Goal: Transaction & Acquisition: Book appointment/travel/reservation

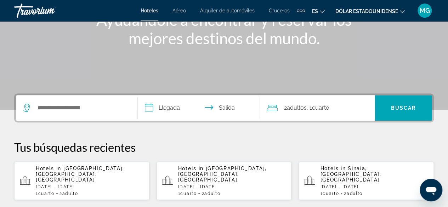
scroll to position [142, 0]
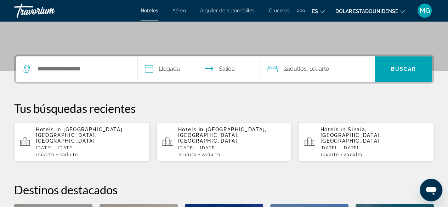
click at [78, 146] on p "[DATE] - [DATE]" at bounding box center [90, 148] width 108 height 5
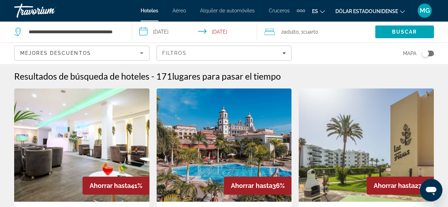
click at [138, 51] on icon "Sort by" at bounding box center [142, 53] width 9 height 9
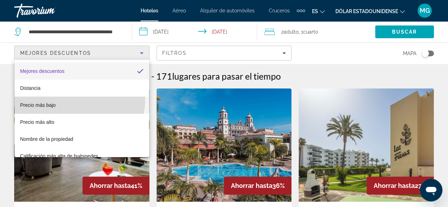
click at [79, 100] on mat-option "Precio más bajo" at bounding box center [82, 105] width 135 height 17
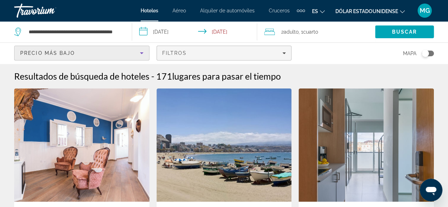
click at [285, 52] on icon "Filters" at bounding box center [285, 53] width 4 height 4
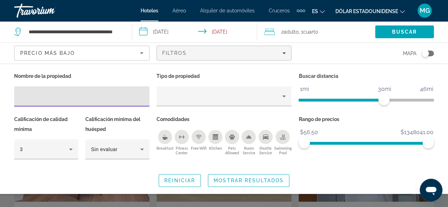
click at [246, 181] on span "Mostrar resultados" at bounding box center [249, 181] width 70 height 6
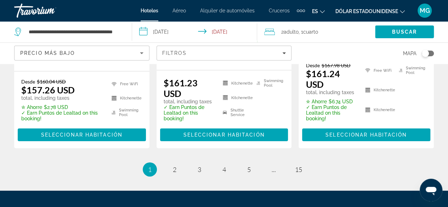
scroll to position [1097, 0]
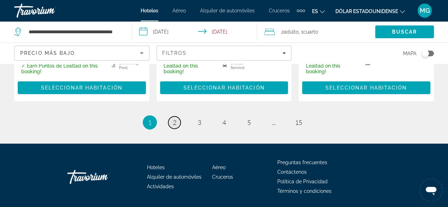
click at [176, 119] on span "2" at bounding box center [175, 123] width 4 height 8
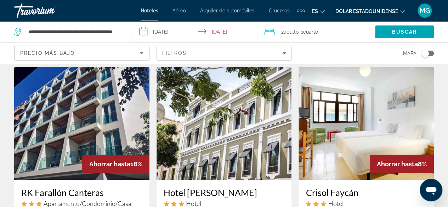
scroll to position [638, 0]
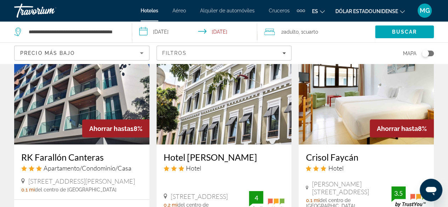
click at [82, 98] on img "Contenido principal" at bounding box center [81, 87] width 135 height 113
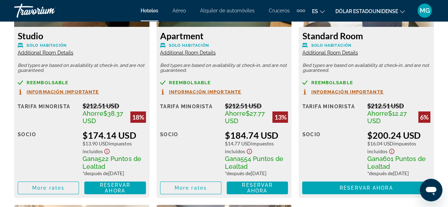
scroll to position [1205, 0]
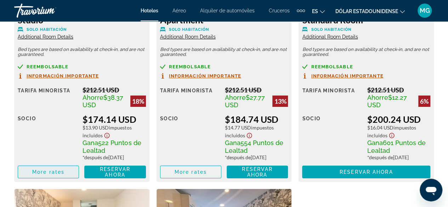
click at [60, 175] on span "More rates" at bounding box center [48, 172] width 32 height 6
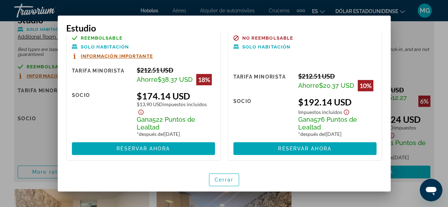
scroll to position [20, 0]
click at [230, 178] on font "Cerrar" at bounding box center [224, 180] width 19 height 6
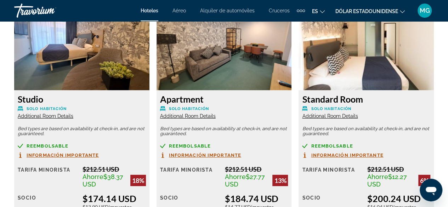
scroll to position [1205, 0]
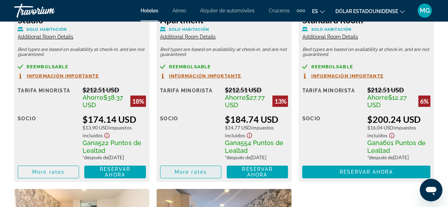
click at [187, 175] on span "More rates" at bounding box center [191, 172] width 32 height 6
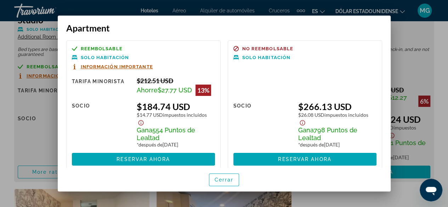
scroll to position [0, 0]
click at [215, 181] on font "Cerrar" at bounding box center [224, 180] width 19 height 6
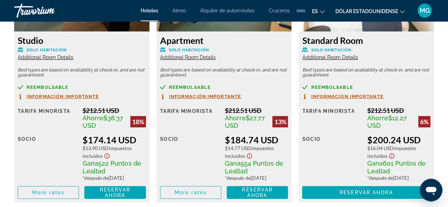
scroll to position [1134, 0]
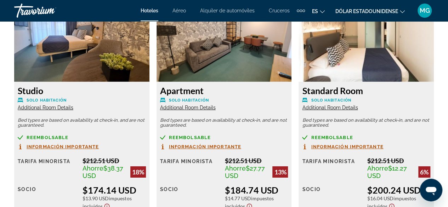
click at [192, 145] on span "Información importante" at bounding box center [205, 147] width 72 height 5
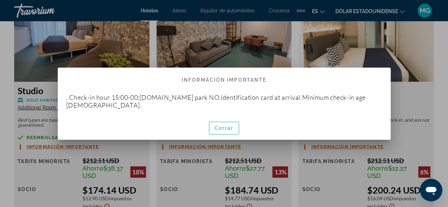
scroll to position [0, 0]
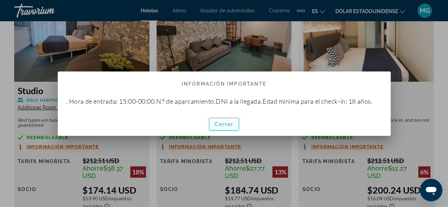
click at [222, 123] on font "Cerrar" at bounding box center [224, 125] width 19 height 6
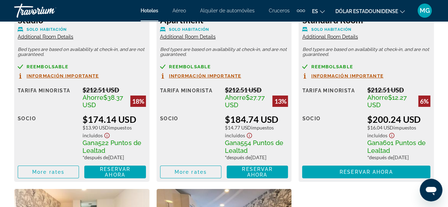
scroll to position [1241, 0]
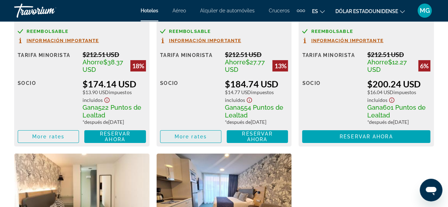
click at [200, 140] on span "More rates" at bounding box center [191, 137] width 32 height 6
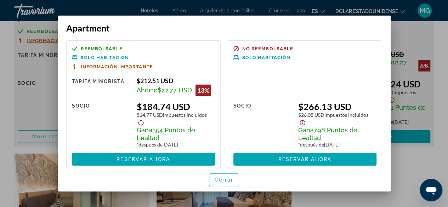
scroll to position [0, 0]
click at [222, 183] on font "Cerrar" at bounding box center [224, 180] width 19 height 6
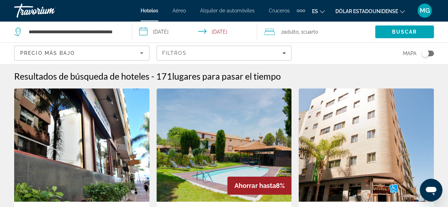
click at [175, 30] on input "**********" at bounding box center [196, 32] width 128 height 23
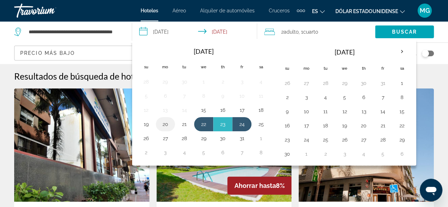
click at [166, 124] on button "20" at bounding box center [165, 124] width 11 height 10
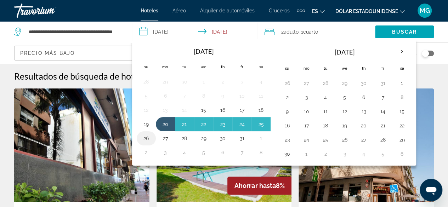
click at [149, 136] on button "26" at bounding box center [146, 139] width 11 height 10
type input "**********"
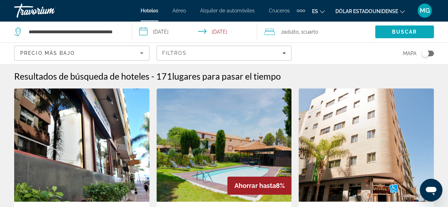
click at [404, 27] on span "Search" at bounding box center [404, 31] width 59 height 17
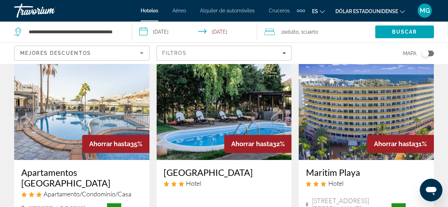
scroll to position [177, 0]
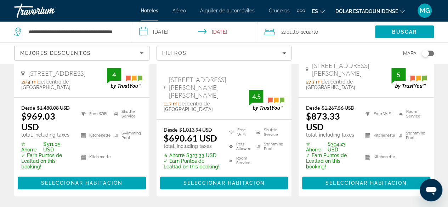
click at [141, 52] on icon "Sort by" at bounding box center [142, 53] width 9 height 9
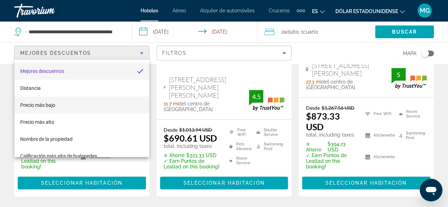
click at [35, 104] on font "Precio más bajo" at bounding box center [37, 105] width 35 height 6
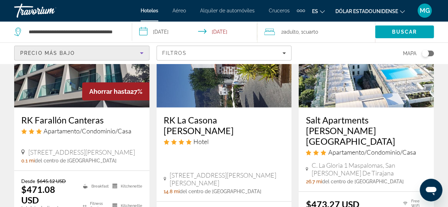
scroll to position [922, 0]
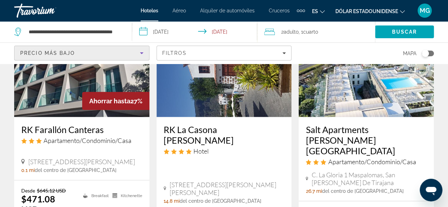
click at [181, 30] on input "**********" at bounding box center [196, 32] width 128 height 23
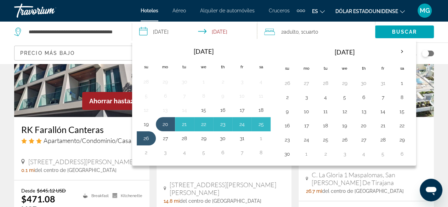
click at [104, 126] on h3 "RK Farallón Canteras" at bounding box center [81, 129] width 121 height 11
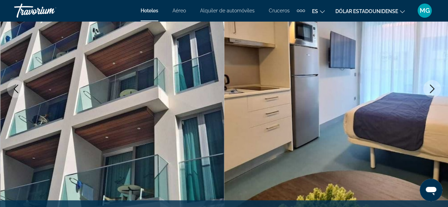
scroll to position [213, 0]
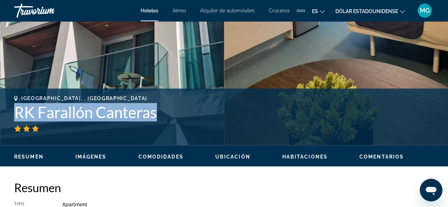
drag, startPoint x: 127, startPoint y: 112, endPoint x: 19, endPoint y: 111, distance: 107.8
click at [19, 111] on h1 "RK Farallón Canteras" at bounding box center [224, 112] width 420 height 18
copy h1 "RK Farallón Canteras"
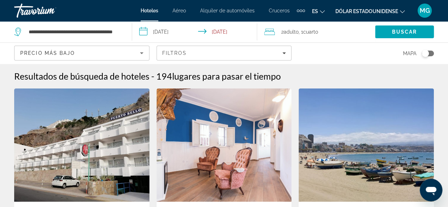
click at [202, 29] on input "**********" at bounding box center [196, 32] width 128 height 23
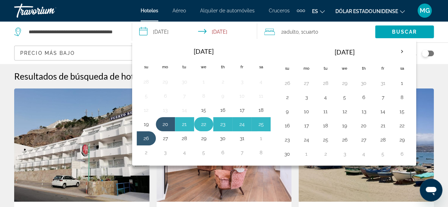
click at [206, 124] on button "22" at bounding box center [203, 124] width 11 height 10
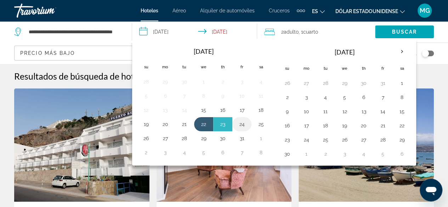
click at [245, 124] on button "24" at bounding box center [241, 124] width 11 height 10
type input "**********"
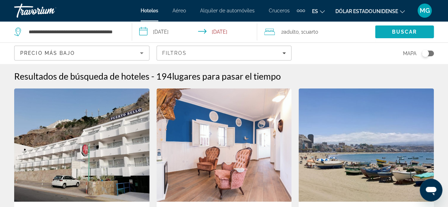
click at [402, 32] on span "Buscar" at bounding box center [404, 32] width 25 height 6
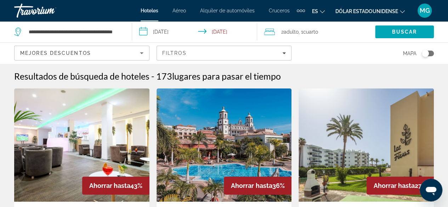
click at [142, 51] on icon "Sort by" at bounding box center [142, 53] width 9 height 9
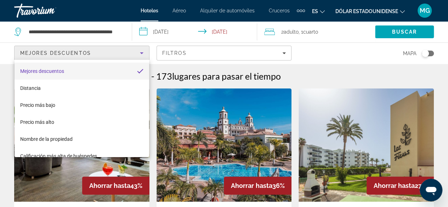
click at [361, 53] on div at bounding box center [224, 103] width 448 height 207
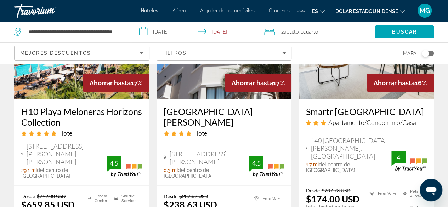
scroll to position [744, 0]
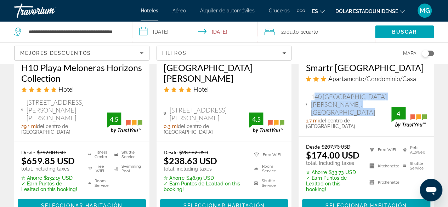
drag, startPoint x: 378, startPoint y: 110, endPoint x: 313, endPoint y: 103, distance: 64.8
click at [313, 103] on span "140 [GEOGRAPHIC_DATA][PERSON_NAME], [GEOGRAPHIC_DATA]" at bounding box center [351, 104] width 80 height 23
drag, startPoint x: 325, startPoint y: 102, endPoint x: 291, endPoint y: 106, distance: 33.5
click at [291, 106] on div "[GEOGRAPHIC_DATA][PERSON_NAME] Hotel [STREET_ADDRESS][PERSON_NAME] 0.3 mi del c…" at bounding box center [224, 98] width 135 height 87
drag, startPoint x: 378, startPoint y: 109, endPoint x: 312, endPoint y: 105, distance: 66.1
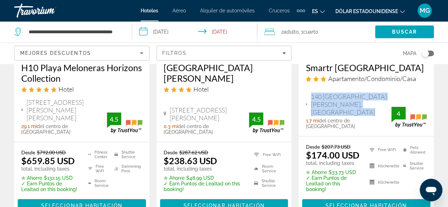
click at [312, 105] on span "140 [GEOGRAPHIC_DATA][PERSON_NAME], [GEOGRAPHIC_DATA]" at bounding box center [351, 104] width 80 height 23
copy span "140 [GEOGRAPHIC_DATA][PERSON_NAME], [GEOGRAPHIC_DATA]"
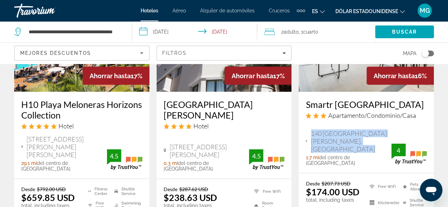
scroll to position [674, 0]
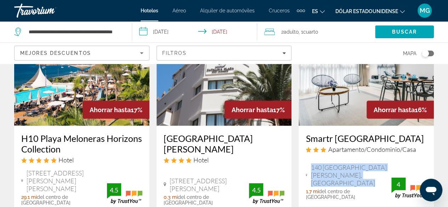
click at [347, 88] on img "Contenido principal" at bounding box center [366, 69] width 135 height 113
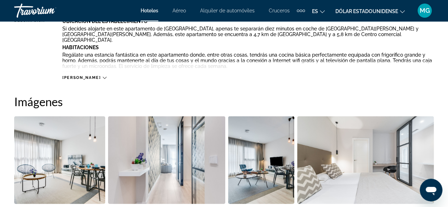
scroll to position [425, 0]
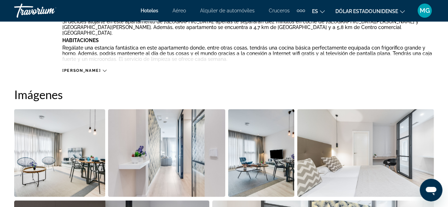
click at [103, 70] on icon "Contenido principal" at bounding box center [105, 71] width 4 height 4
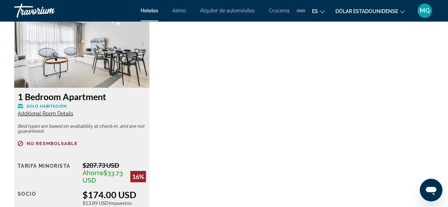
scroll to position [1134, 0]
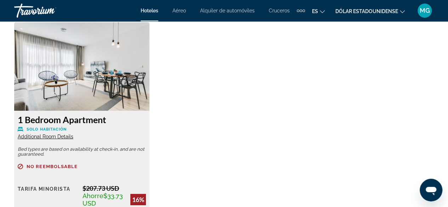
click at [57, 134] on span "Additional Room Details" at bounding box center [46, 137] width 56 height 6
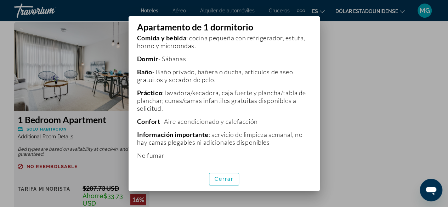
scroll to position [217, 0]
click at [218, 183] on span "button" at bounding box center [224, 179] width 30 height 17
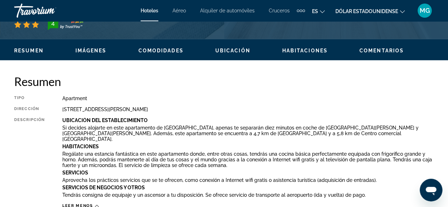
scroll to position [213, 0]
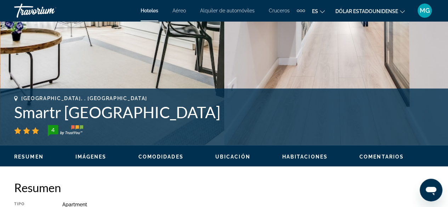
drag, startPoint x: 252, startPoint y: 115, endPoint x: 17, endPoint y: 110, distance: 234.4
click at [17, 110] on h1 "Smartr [GEOGRAPHIC_DATA]" at bounding box center [224, 112] width 420 height 18
copy h1 "Smartr [GEOGRAPHIC_DATA]"
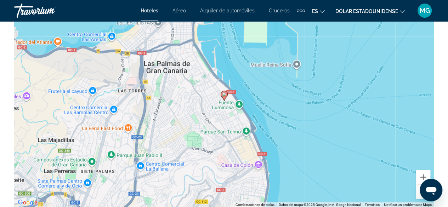
scroll to position [886, 0]
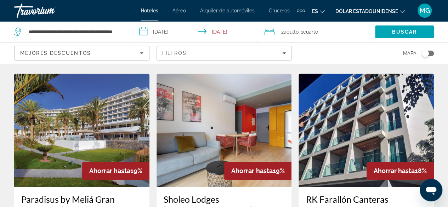
scroll to position [319, 0]
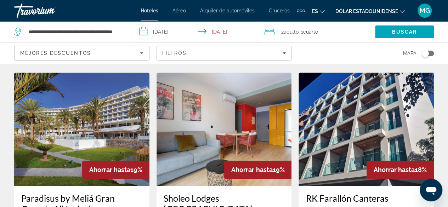
click at [374, 145] on img "Contenido principal" at bounding box center [366, 129] width 135 height 113
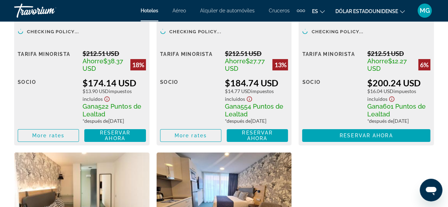
scroll to position [1170, 0]
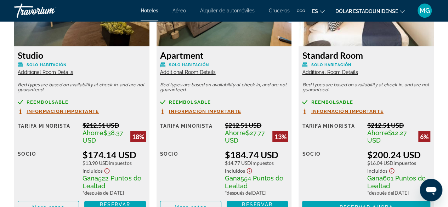
click at [181, 74] on span "Additional Room Details" at bounding box center [188, 72] width 56 height 6
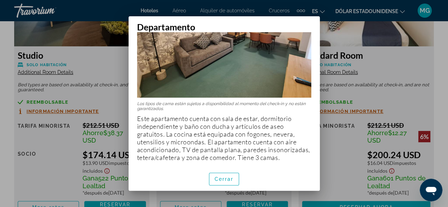
scroll to position [81, 0]
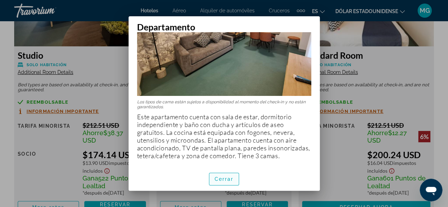
click at [215, 181] on font "Cerrar" at bounding box center [224, 180] width 19 height 6
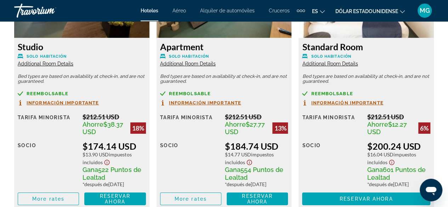
scroll to position [1170, 0]
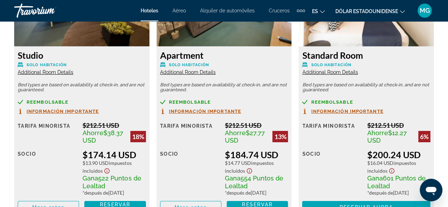
click at [56, 70] on span "Additional Room Details" at bounding box center [46, 72] width 56 height 6
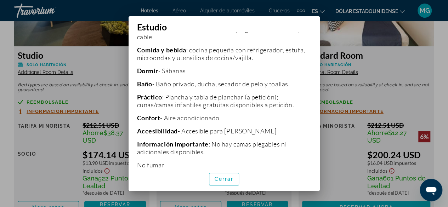
scroll to position [223, 0]
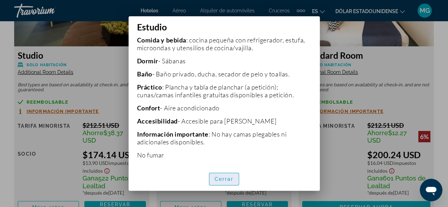
click at [229, 179] on font "Cerrar" at bounding box center [224, 180] width 19 height 6
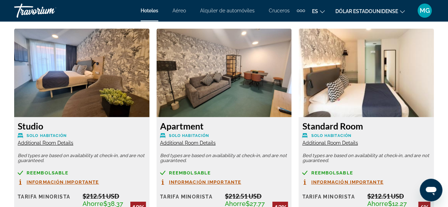
scroll to position [1312, 0]
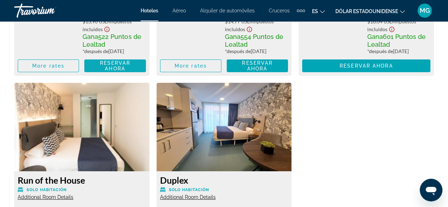
click at [114, 72] on span "Reservar ahora" at bounding box center [115, 65] width 31 height 11
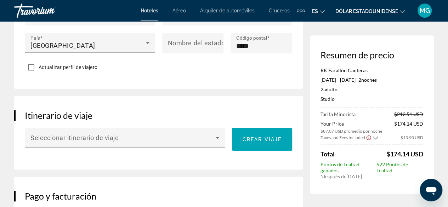
scroll to position [390, 0]
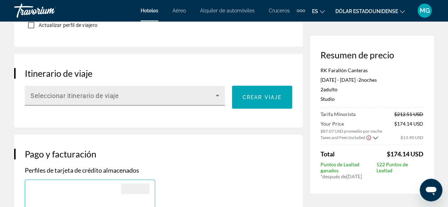
click at [216, 100] on icon "Contenido principal" at bounding box center [217, 95] width 9 height 9
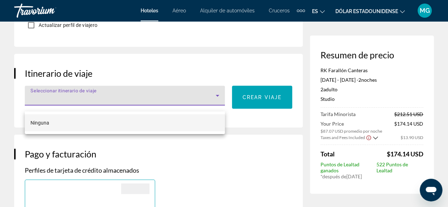
click at [216, 100] on div at bounding box center [224, 103] width 448 height 207
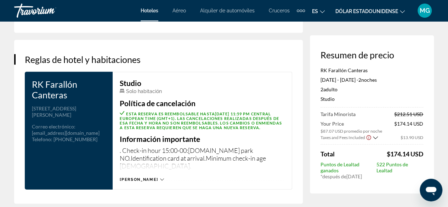
scroll to position [922, 0]
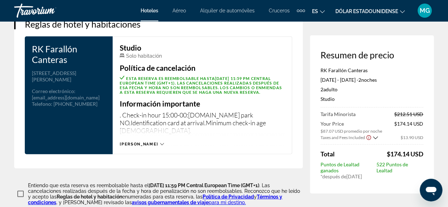
click at [160, 144] on icon "Contenido principal" at bounding box center [162, 145] width 4 height 4
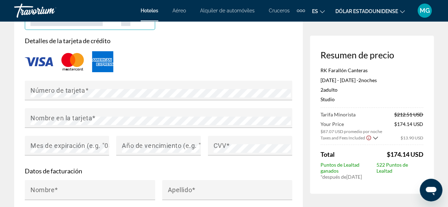
scroll to position [638, 0]
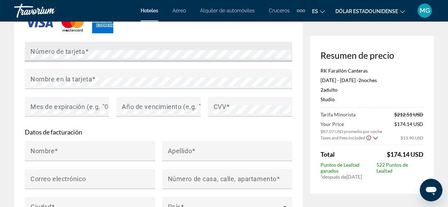
click at [69, 55] on mat-label "Número de tarjeta" at bounding box center [57, 51] width 55 height 7
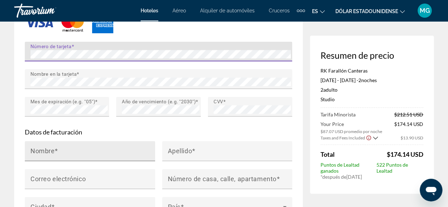
click at [139, 156] on input "Nombre" at bounding box center [91, 154] width 123 height 9
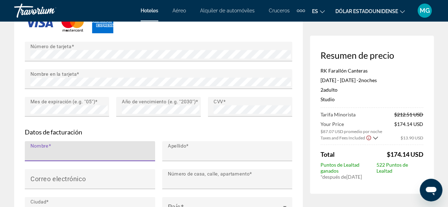
type input "******"
type input "**********"
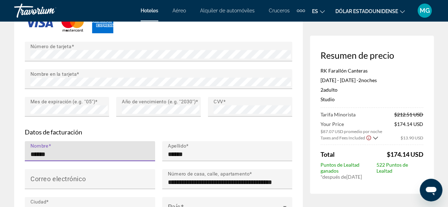
type input "*****"
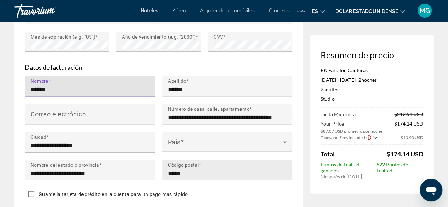
scroll to position [709, 0]
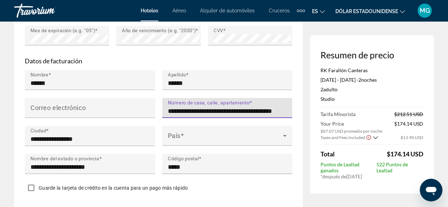
click at [263, 114] on input "**********" at bounding box center [229, 111] width 123 height 9
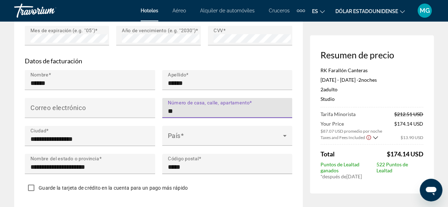
type input "*"
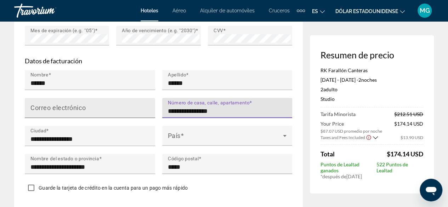
type input "**********"
click at [70, 108] on div "Correo electrónico" at bounding box center [91, 108] width 123 height 20
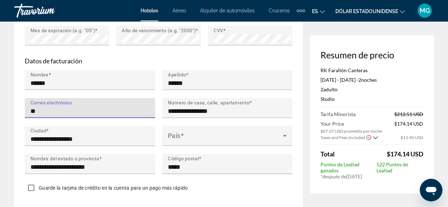
type input "*"
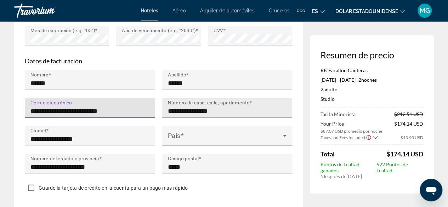
type input "**********"
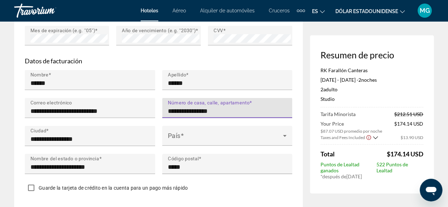
click at [241, 116] on input "**********" at bounding box center [229, 111] width 123 height 9
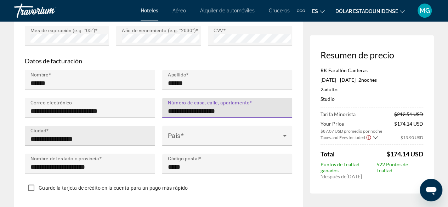
type input "**********"
click at [104, 144] on input "**********" at bounding box center [91, 139] width 123 height 9
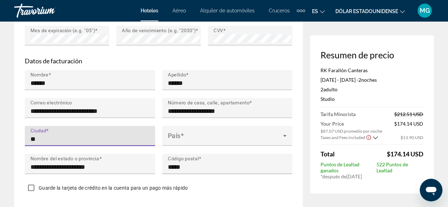
type input "*"
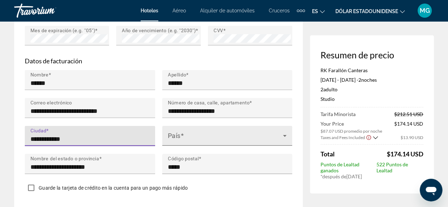
type input "**********"
click at [284, 137] on icon "Contenido principal" at bounding box center [285, 136] width 4 height 2
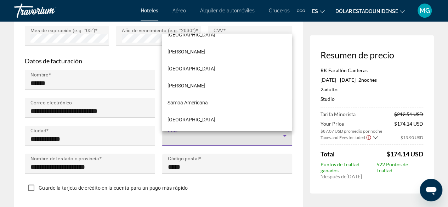
scroll to position [0, 0]
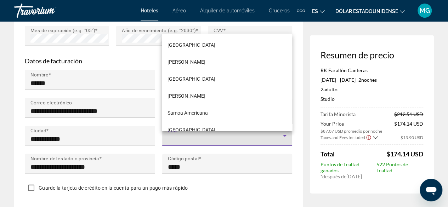
click at [292, 125] on div at bounding box center [224, 103] width 448 height 207
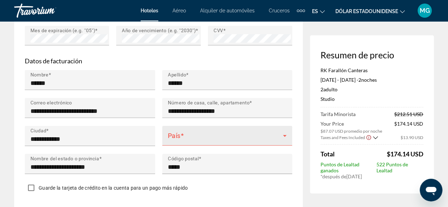
click at [241, 135] on div "País" at bounding box center [227, 136] width 119 height 20
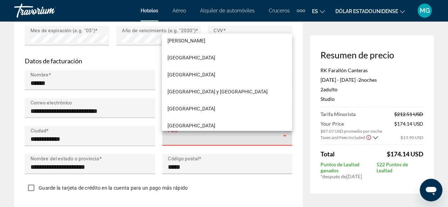
scroll to position [3545, 0]
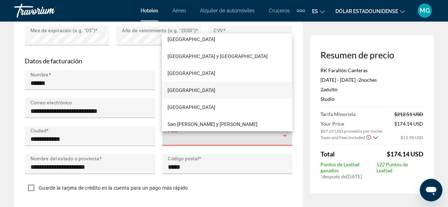
click at [268, 93] on mat-option "[GEOGRAPHIC_DATA]" at bounding box center [227, 90] width 130 height 17
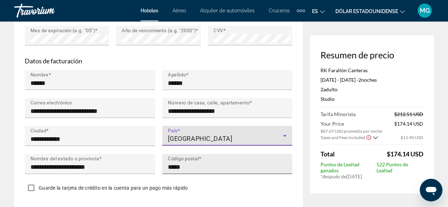
click at [197, 171] on input "*****" at bounding box center [229, 167] width 123 height 9
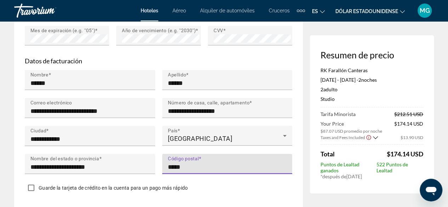
type input "*****"
click at [297, 129] on div "**********" at bounding box center [158, 13] width 289 height 395
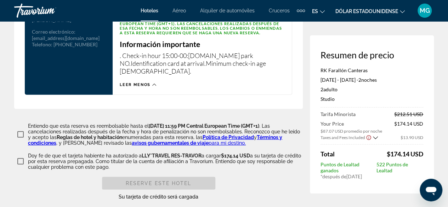
scroll to position [993, 0]
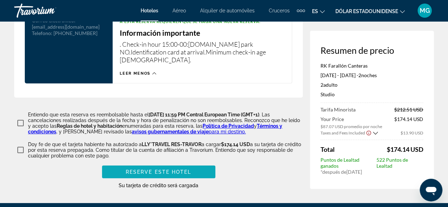
click at [196, 170] on span "Contenido principal" at bounding box center [158, 172] width 113 height 17
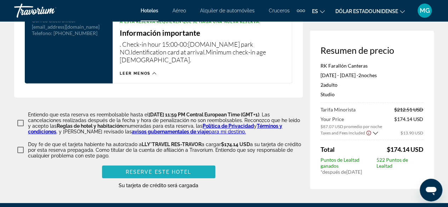
scroll to position [228, 0]
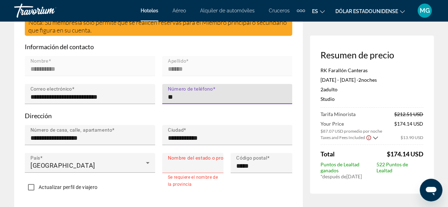
type input "*********"
type input "**********"
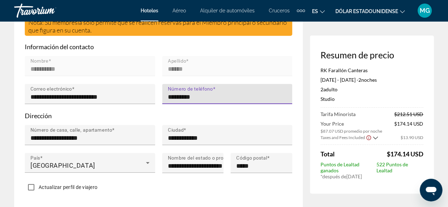
click at [236, 127] on form "**********" at bounding box center [159, 119] width 268 height 152
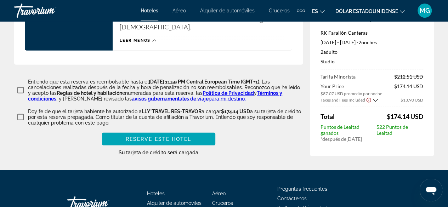
scroll to position [1043, 0]
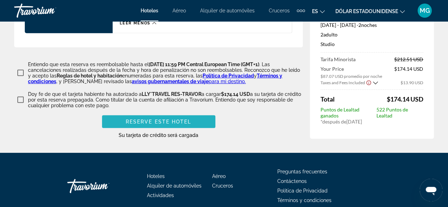
click at [173, 122] on span "Reserve este hotel" at bounding box center [159, 122] width 66 height 6
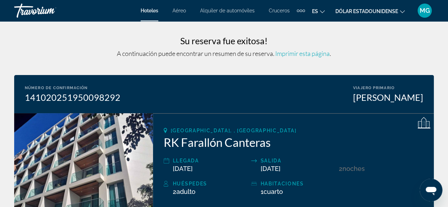
click at [303, 52] on span "Imprimir esta página" at bounding box center [302, 54] width 55 height 8
click at [225, 10] on font "Alquiler de automóviles" at bounding box center [227, 11] width 55 height 6
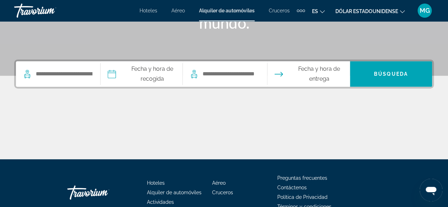
scroll to position [142, 0]
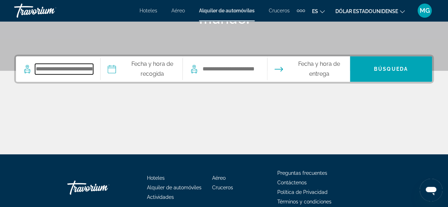
click at [60, 68] on input "Search pickup location" at bounding box center [64, 69] width 58 height 11
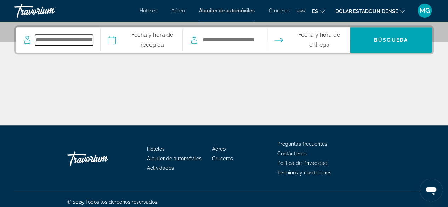
scroll to position [173, 0]
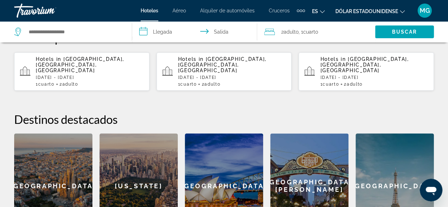
scroll to position [213, 0]
click at [81, 67] on div "Hotels in [GEOGRAPHIC_DATA], [GEOGRAPHIC_DATA], [GEOGRAPHIC_DATA] [DATE] - [DAT…" at bounding box center [90, 71] width 108 height 30
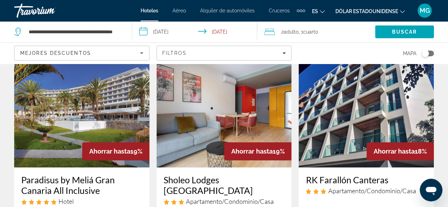
scroll to position [354, 0]
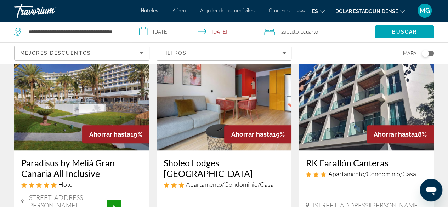
click at [351, 125] on img "Contenido principal" at bounding box center [366, 93] width 135 height 113
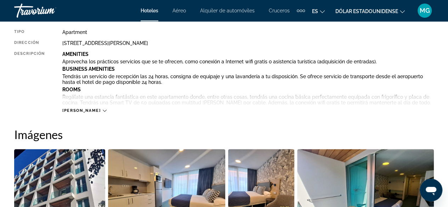
scroll to position [390, 0]
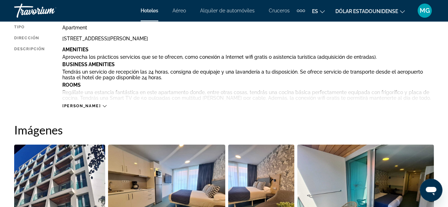
click at [80, 104] on span "[PERSON_NAME]" at bounding box center [81, 106] width 38 height 5
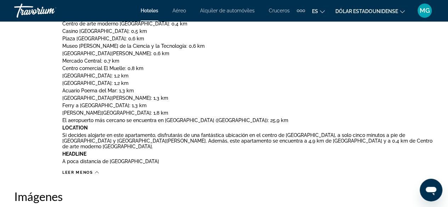
scroll to position [476, 0]
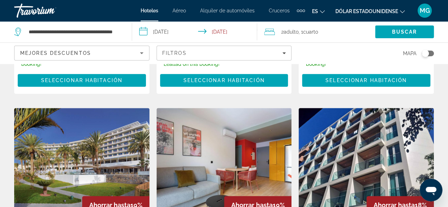
scroll to position [496, 0]
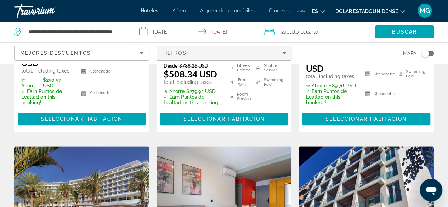
scroll to position [248, 0]
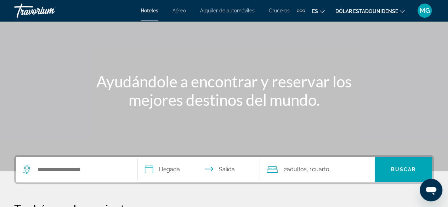
scroll to position [106, 0]
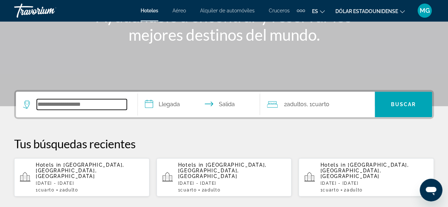
click at [78, 103] on input "Buscar destino de hotel" at bounding box center [82, 104] width 90 height 11
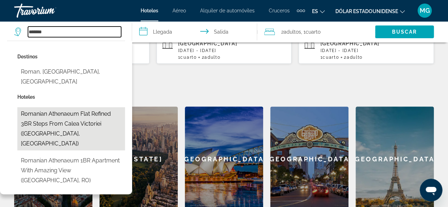
scroll to position [244, 0]
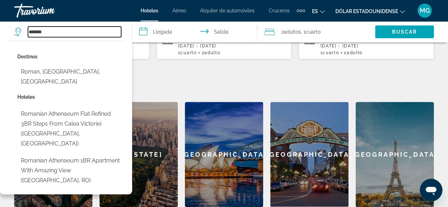
click at [57, 30] on input "*******" at bounding box center [74, 32] width 93 height 11
type input "*"
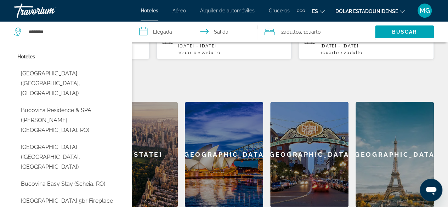
click at [74, 109] on button "Bucovina Residence & SPA (Gura Humorului, RO)" at bounding box center [71, 120] width 108 height 33
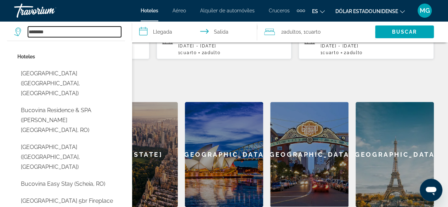
type input "**********"
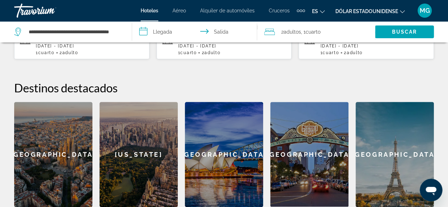
click at [170, 35] on input "**********" at bounding box center [196, 32] width 128 height 23
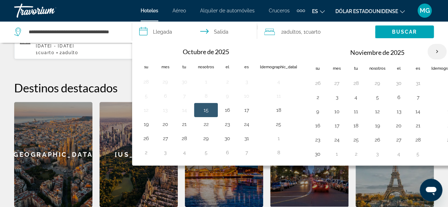
click at [428, 51] on th "Mes próximo" at bounding box center [437, 52] width 19 height 16
click at [428, 50] on th "Mes próximo" at bounding box center [437, 52] width 19 height 16
click at [428, 51] on th "Mes próximo" at bounding box center [437, 52] width 19 height 16
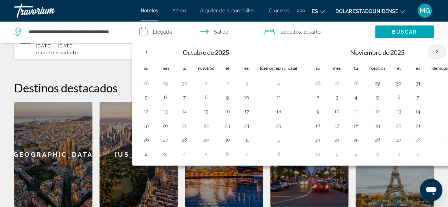
click at [428, 51] on th "Mes próximo" at bounding box center [437, 52] width 19 height 16
click at [393, 107] on button "13" at bounding box center [398, 112] width 11 height 10
click at [428, 53] on th "Mes próximo" at bounding box center [437, 52] width 19 height 16
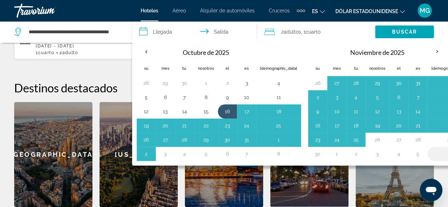
click at [432, 153] on button "6" at bounding box center [450, 154] width 37 height 10
type input "**********"
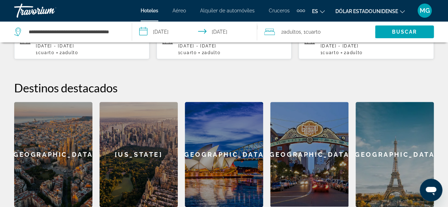
click at [179, 32] on input "**********" at bounding box center [196, 32] width 128 height 23
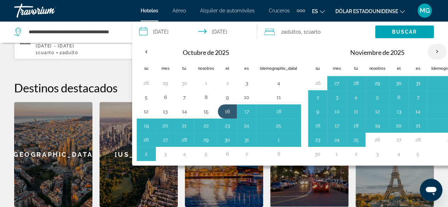
click at [428, 54] on th "Mes próximo" at bounding box center [437, 52] width 19 height 16
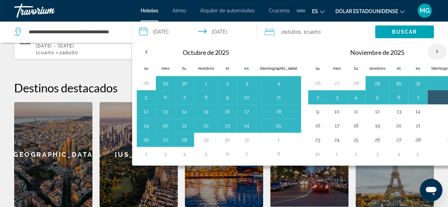
click at [428, 53] on th "Mes próximo" at bounding box center [437, 52] width 19 height 16
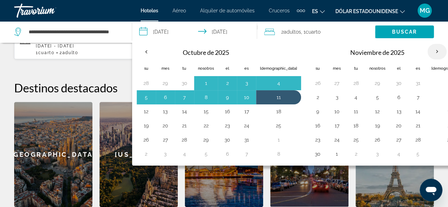
click at [428, 53] on th "Mes próximo" at bounding box center [437, 52] width 19 height 16
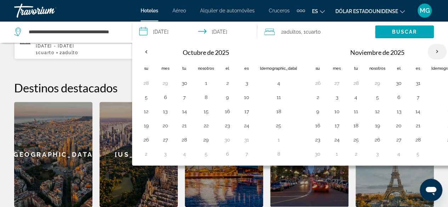
click at [428, 53] on th "Mes próximo" at bounding box center [437, 52] width 19 height 16
click at [160, 29] on input "**********" at bounding box center [196, 32] width 128 height 23
click at [167, 29] on input "**********" at bounding box center [196, 32] width 128 height 23
click at [177, 33] on input "**********" at bounding box center [196, 32] width 128 height 23
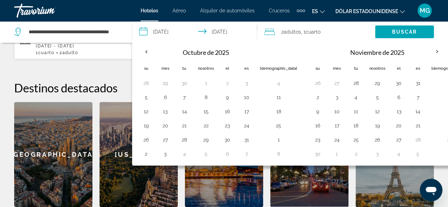
click at [140, 32] on input "**********" at bounding box center [196, 32] width 128 height 23
click at [222, 52] on font "Octubre de 2025" at bounding box center [206, 53] width 46 height 8
click at [234, 31] on input "**********" at bounding box center [196, 32] width 128 height 23
click at [144, 49] on th "Previous month" at bounding box center [146, 52] width 19 height 16
click at [144, 50] on th "Previous month" at bounding box center [146, 52] width 19 height 16
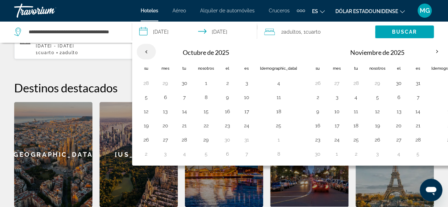
click at [145, 50] on th "Previous month" at bounding box center [146, 52] width 19 height 16
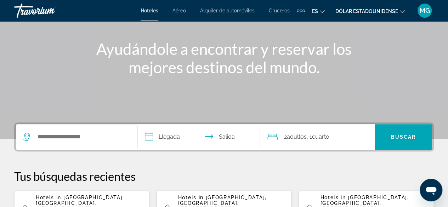
scroll to position [142, 0]
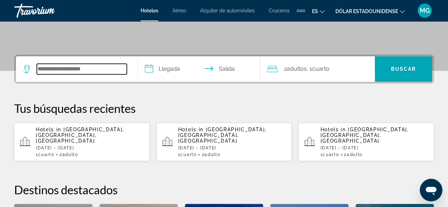
click at [86, 70] on input "Buscar destino de hotel" at bounding box center [82, 69] width 90 height 11
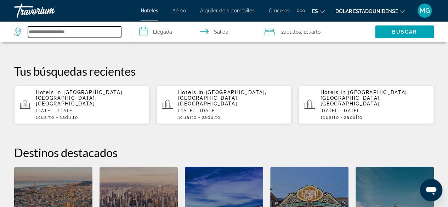
scroll to position [173, 0]
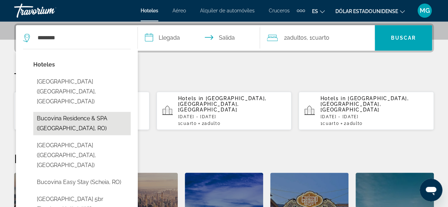
click at [89, 112] on button "Bucovina Residence & SPA (Gura Humorului, RO)" at bounding box center [81, 123] width 97 height 23
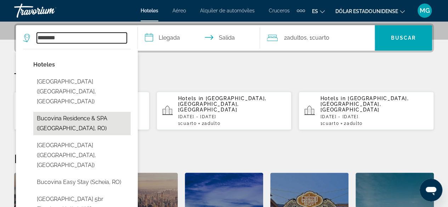
type input "**********"
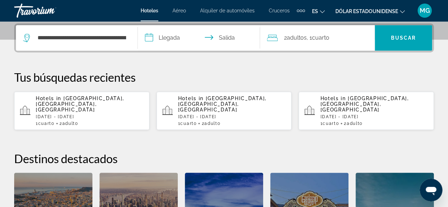
click at [174, 36] on input "**********" at bounding box center [200, 39] width 125 height 28
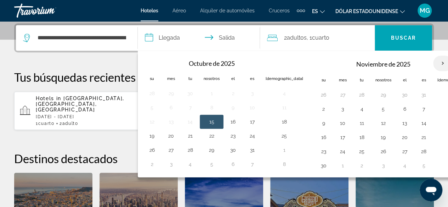
click at [434, 61] on th "Mes próximo" at bounding box center [443, 64] width 19 height 16
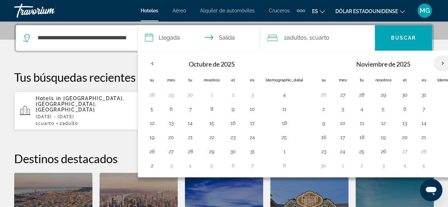
click at [434, 61] on th "Mes próximo" at bounding box center [443, 64] width 19 height 16
click at [437, 162] on button "6" at bounding box center [455, 166] width 37 height 10
click at [437, 161] on button "6" at bounding box center [455, 166] width 37 height 10
type input "**********"
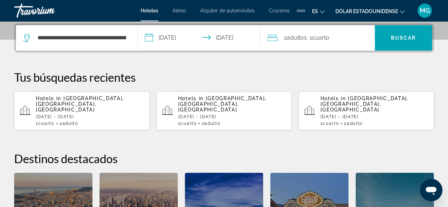
click at [330, 34] on font "Cuarto" at bounding box center [320, 37] width 17 height 7
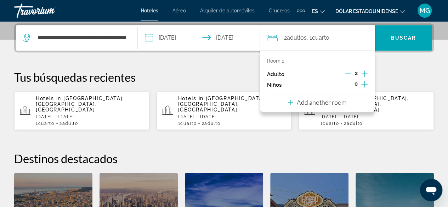
click at [365, 74] on icon "Increment adults" at bounding box center [365, 73] width 6 height 9
click at [347, 73] on icon "Decrement adults" at bounding box center [348, 74] width 6 height 6
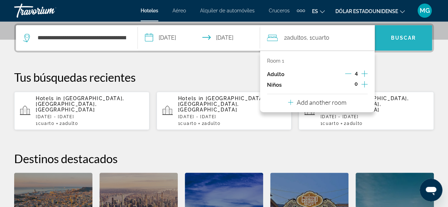
click at [404, 41] on span "Buscar" at bounding box center [403, 37] width 57 height 17
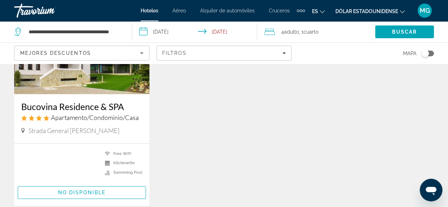
scroll to position [106, 0]
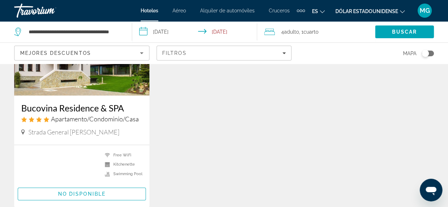
click at [181, 30] on input "**********" at bounding box center [196, 32] width 128 height 23
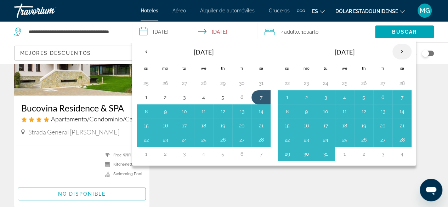
click at [395, 51] on th "Next month" at bounding box center [402, 52] width 19 height 16
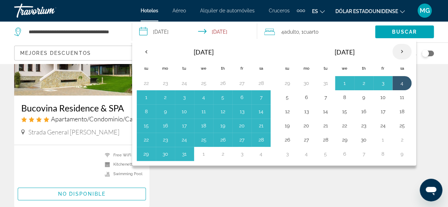
click at [395, 51] on th "Next month" at bounding box center [402, 52] width 19 height 16
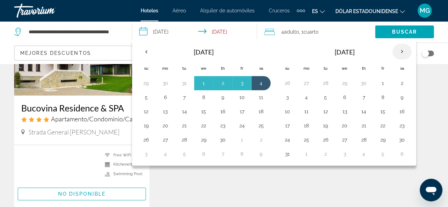
click at [395, 51] on th "Next month" at bounding box center [402, 52] width 19 height 16
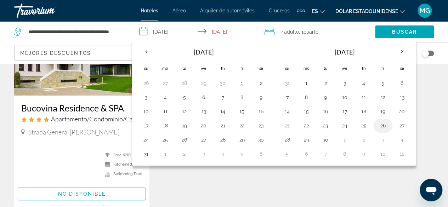
click at [381, 122] on button "26" at bounding box center [383, 126] width 11 height 10
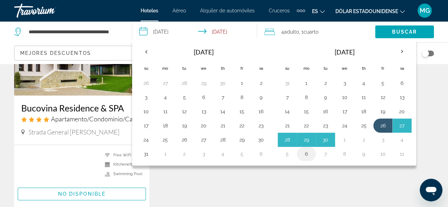
click at [306, 151] on button "6" at bounding box center [306, 154] width 11 height 10
type input "**********"
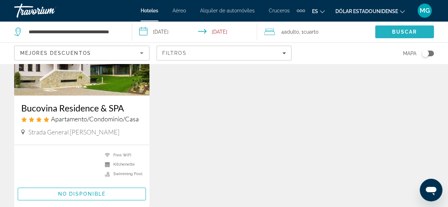
click at [403, 32] on span "Buscar" at bounding box center [404, 32] width 25 height 6
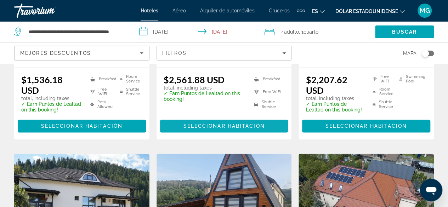
scroll to position [354, 0]
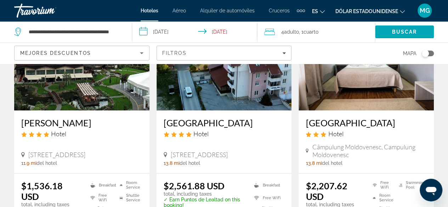
click at [62, 89] on img "Contenido principal" at bounding box center [81, 53] width 135 height 113
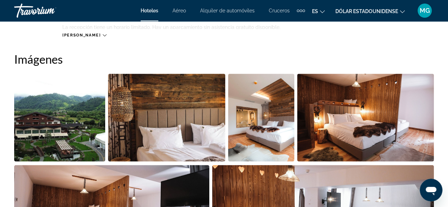
scroll to position [461, 0]
click at [392, 108] on img "Open full-screen image slider" at bounding box center [365, 118] width 137 height 88
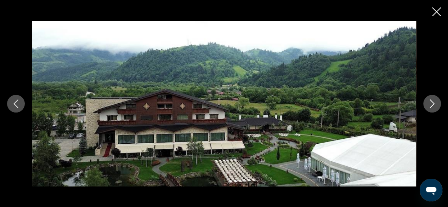
click at [432, 102] on icon "Next image" at bounding box center [432, 104] width 5 height 9
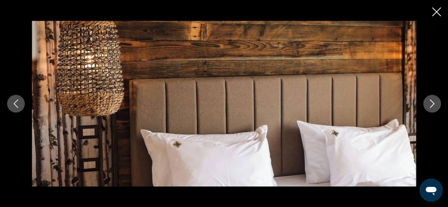
click at [432, 102] on icon "Next image" at bounding box center [432, 104] width 5 height 9
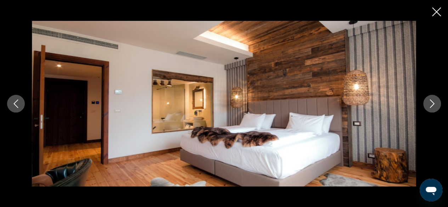
click at [432, 102] on icon "Next image" at bounding box center [432, 104] width 5 height 9
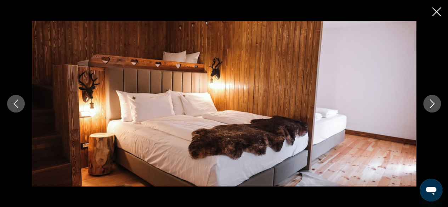
click at [430, 106] on icon "Next image" at bounding box center [432, 104] width 9 height 9
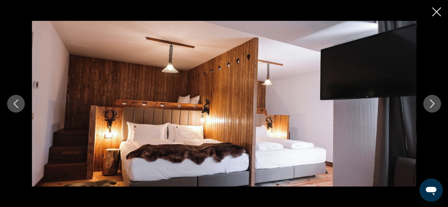
click at [430, 106] on icon "Next image" at bounding box center [432, 104] width 9 height 9
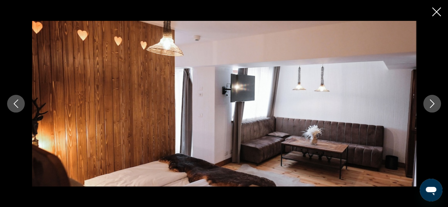
click at [430, 106] on icon "Next image" at bounding box center [432, 104] width 9 height 9
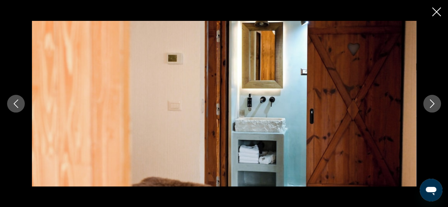
click at [438, 14] on icon "Close slideshow" at bounding box center [436, 11] width 9 height 9
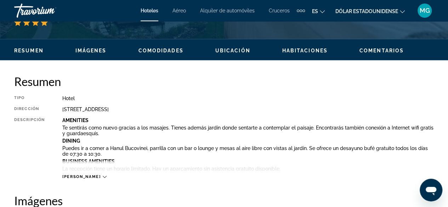
scroll to position [319, 0]
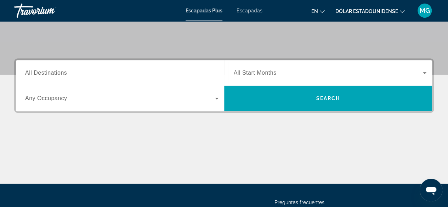
scroll to position [142, 0]
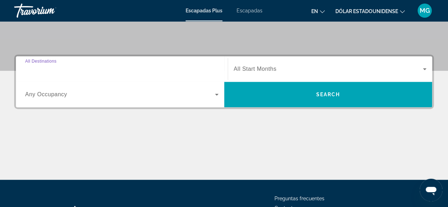
click at [138, 65] on input "Destination All Destinations" at bounding box center [122, 69] width 194 height 9
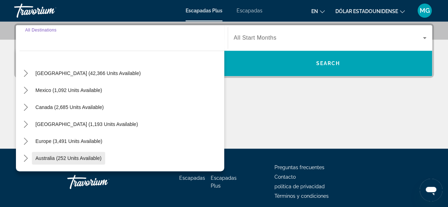
scroll to position [35, 0]
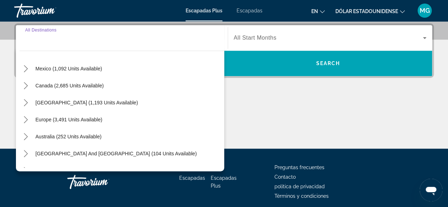
click at [71, 119] on span "Europe (3,491 units available)" at bounding box center [68, 120] width 67 height 6
type input "**********"
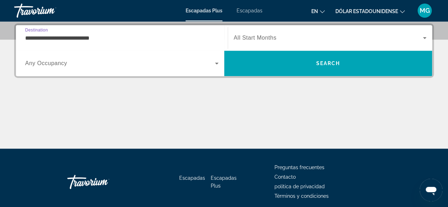
click at [215, 62] on icon "Widget de búsqueda" at bounding box center [217, 63] width 9 height 9
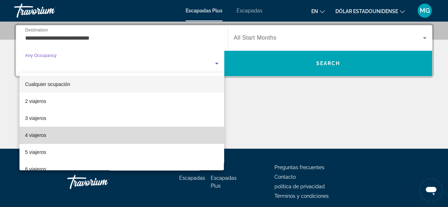
click at [131, 128] on mat-option "4 viajeros" at bounding box center [121, 135] width 205 height 17
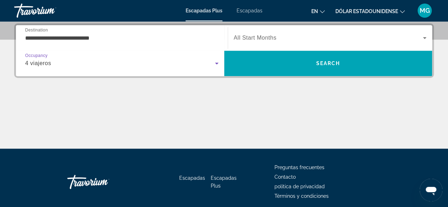
click at [426, 37] on icon "Widget de búsqueda" at bounding box center [425, 38] width 9 height 9
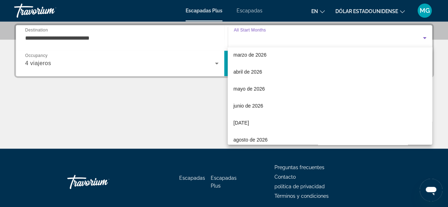
scroll to position [106, 0]
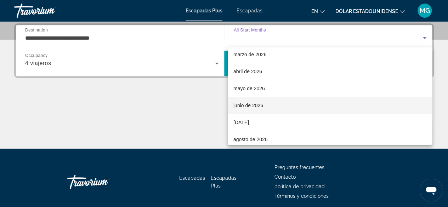
click at [329, 104] on mat-option "junio de 2026" at bounding box center [330, 105] width 205 height 17
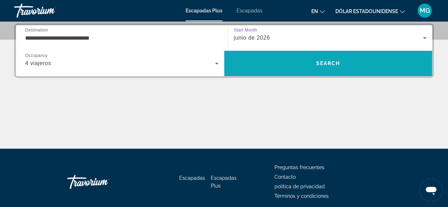
click at [346, 61] on span "Buscar" at bounding box center [328, 63] width 208 height 17
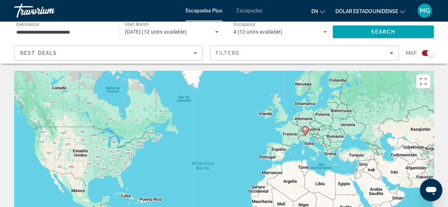
click at [338, 138] on div "Para activar la función de arrastre con el teclado, pulsa Alt + Intro. Cuando h…" at bounding box center [224, 177] width 420 height 213
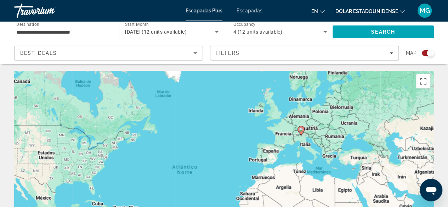
click at [338, 138] on div "Para activar la función de arrastre con el teclado, pulsa Alt + Intro. Cuando h…" at bounding box center [224, 177] width 420 height 213
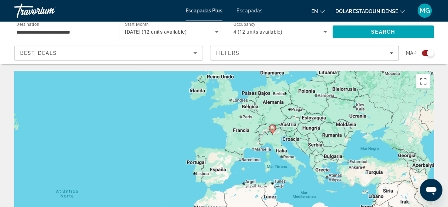
click at [338, 139] on div "Para activar la función de arrastre con el teclado, pulsa Alt + Intro. Cuando h…" at bounding box center [224, 177] width 420 height 213
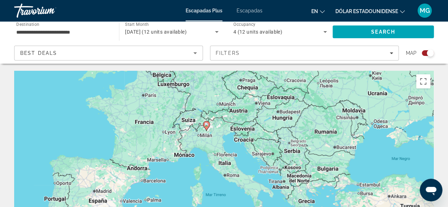
click at [338, 139] on div "Para activar la función de arrastre con el teclado, pulsa Alt + Intro. Cuando h…" at bounding box center [224, 177] width 420 height 213
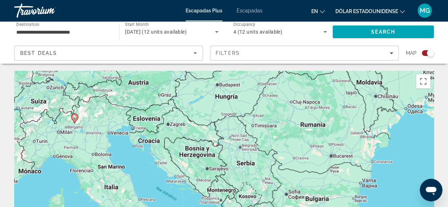
click at [338, 139] on div "Para activar la función de arrastre con el teclado, pulsa Alt + Intro. Cuando h…" at bounding box center [224, 177] width 420 height 213
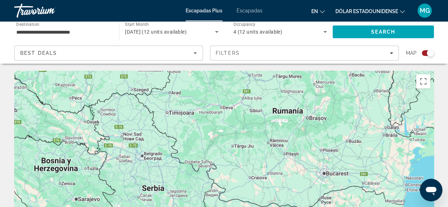
click at [337, 107] on div "Contenido principal" at bounding box center [224, 177] width 420 height 213
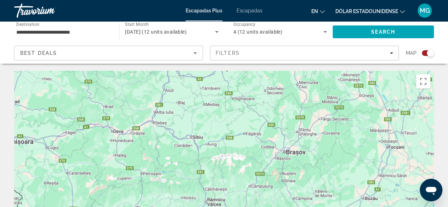
drag, startPoint x: 291, startPoint y: 87, endPoint x: 276, endPoint y: 167, distance: 81.1
click at [277, 166] on div "Contenido principal" at bounding box center [224, 177] width 420 height 213
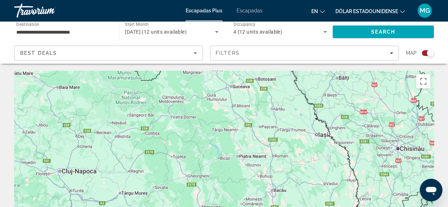
drag, startPoint x: 309, startPoint y: 112, endPoint x: 238, endPoint y: 160, distance: 85.3
click at [234, 161] on div "Contenido principal" at bounding box center [224, 177] width 420 height 213
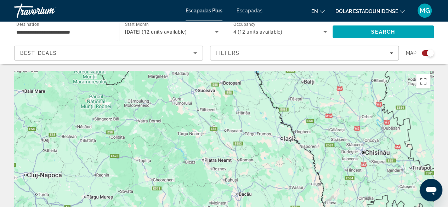
click at [292, 139] on div "Contenido principal" at bounding box center [224, 177] width 420 height 213
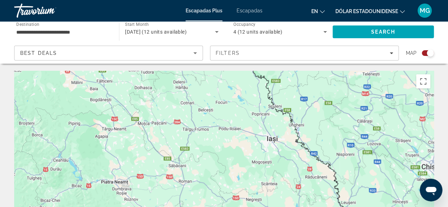
click at [292, 140] on div "Contenido principal" at bounding box center [224, 177] width 420 height 213
click at [291, 139] on div "Contenido principal" at bounding box center [224, 177] width 420 height 213
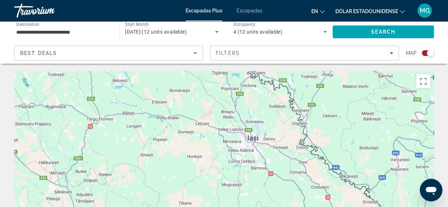
click at [258, 140] on div "Contenido principal" at bounding box center [224, 177] width 420 height 213
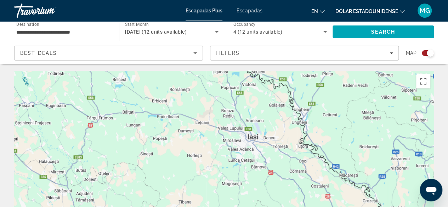
click at [258, 140] on div "Contenido principal" at bounding box center [224, 177] width 420 height 213
click at [260, 139] on div "Contenido principal" at bounding box center [224, 177] width 420 height 213
click at [261, 139] on div "Contenido principal" at bounding box center [224, 177] width 420 height 213
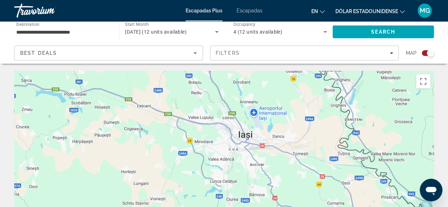
click at [261, 139] on div "Contenido principal" at bounding box center [224, 177] width 420 height 213
click at [263, 145] on div "Contenido principal" at bounding box center [224, 177] width 420 height 213
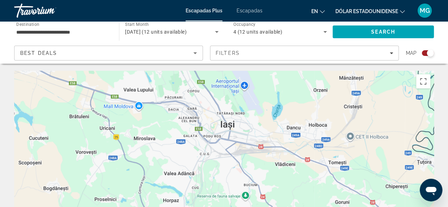
click at [250, 9] on font "Escapadas" at bounding box center [250, 11] width 26 height 6
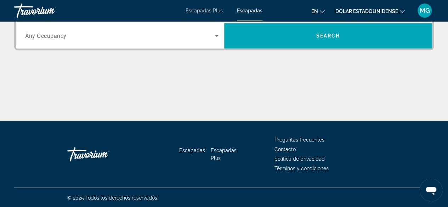
scroll to position [94, 0]
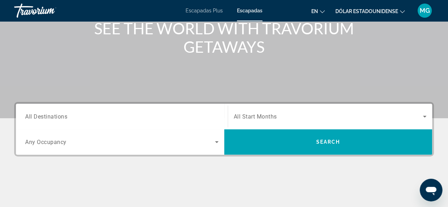
click at [202, 111] on div "Search widget" at bounding box center [122, 117] width 194 height 20
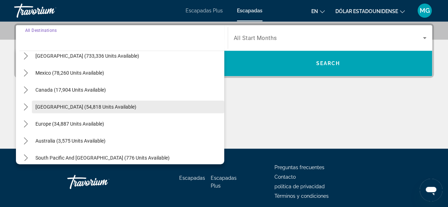
scroll to position [35, 0]
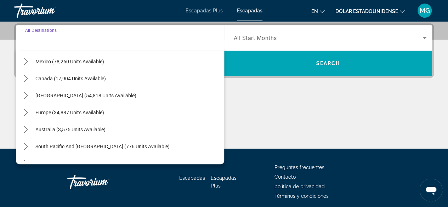
click at [123, 113] on span "Select destination: Europe (34,887 units available)" at bounding box center [128, 112] width 192 height 17
type input "**********"
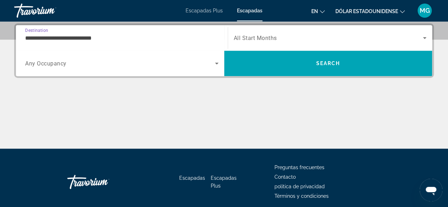
click at [212, 64] on span "Search widget" at bounding box center [120, 63] width 190 height 9
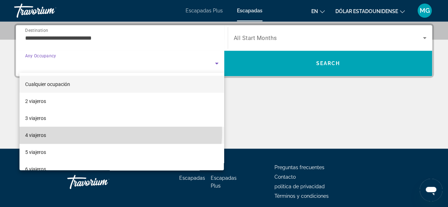
click at [121, 133] on mat-option "4 viajeros" at bounding box center [121, 135] width 205 height 17
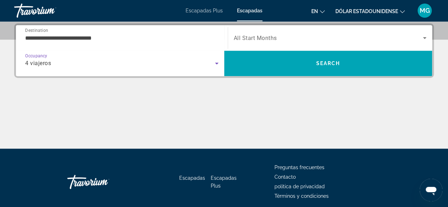
click at [424, 35] on icon "Search widget" at bounding box center [425, 38] width 9 height 9
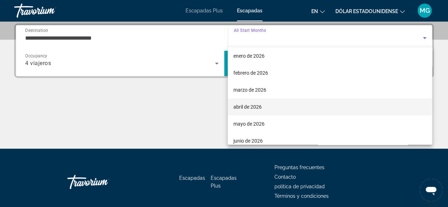
scroll to position [106, 0]
click at [276, 104] on mat-option "junio de 2026" at bounding box center [330, 105] width 205 height 17
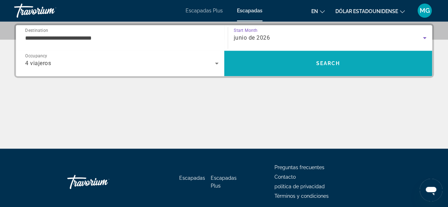
click at [310, 63] on span "Search" at bounding box center [328, 63] width 208 height 17
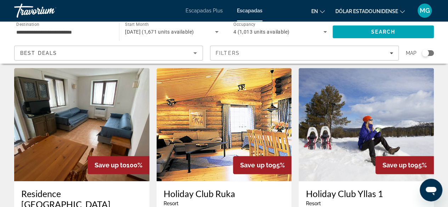
scroll to position [248, 0]
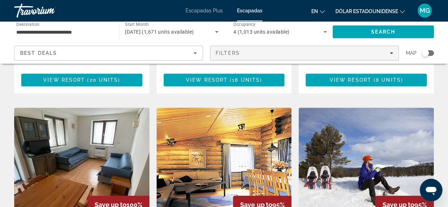
click at [396, 51] on span "Filters" at bounding box center [305, 53] width 188 height 17
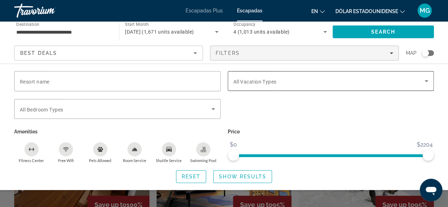
click at [424, 80] on icon "Search widget" at bounding box center [427, 81] width 9 height 9
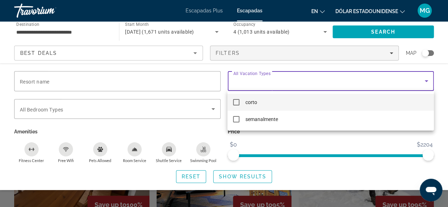
click at [423, 79] on div at bounding box center [224, 103] width 448 height 207
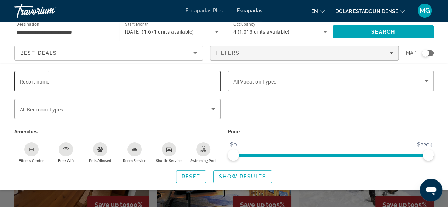
click at [113, 81] on input "Resort name" at bounding box center [117, 81] width 195 height 9
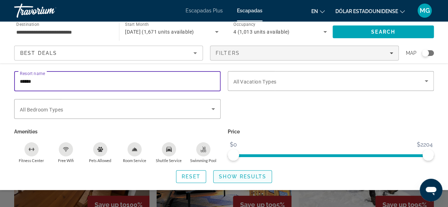
type input "******"
click at [245, 175] on span "Show Results" at bounding box center [243, 177] width 48 height 6
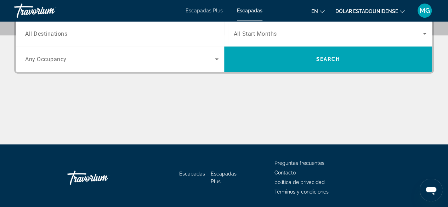
scroll to position [142, 0]
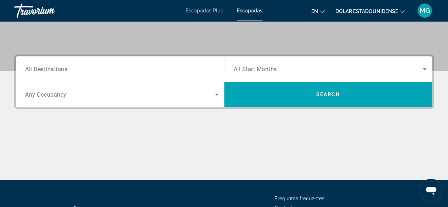
click at [47, 69] on span "All Destinations" at bounding box center [46, 69] width 42 height 7
click at [47, 69] on input "Destination All Destinations" at bounding box center [122, 69] width 194 height 9
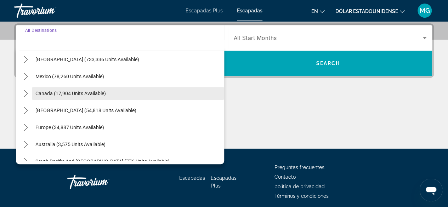
scroll to position [35, 0]
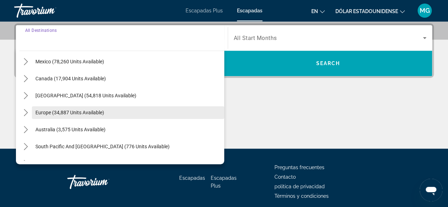
click at [63, 110] on span "Europe (34,887 units available)" at bounding box center [69, 113] width 69 height 6
type input "**********"
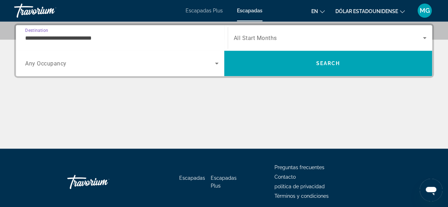
click at [213, 63] on icon "Search widget" at bounding box center [217, 63] width 9 height 9
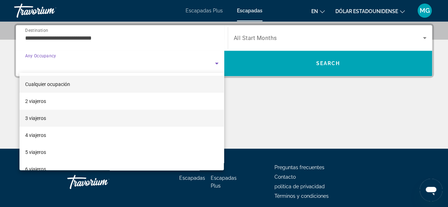
drag, startPoint x: 96, startPoint y: 131, endPoint x: 124, endPoint y: 125, distance: 29.2
click at [96, 130] on mat-option "4 viajeros" at bounding box center [121, 135] width 205 height 17
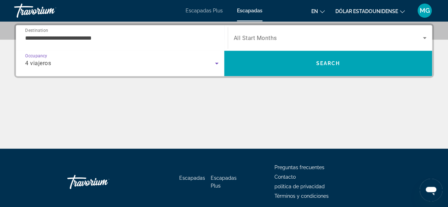
click at [424, 35] on icon "Search widget" at bounding box center [425, 38] width 9 height 9
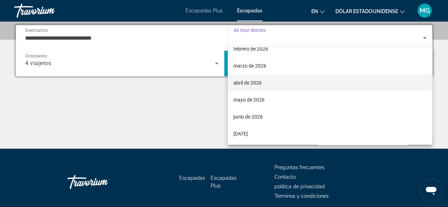
scroll to position [106, 0]
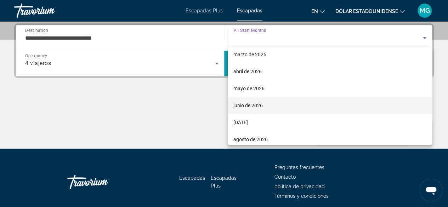
click at [266, 101] on mat-option "junio de 2026" at bounding box center [330, 105] width 205 height 17
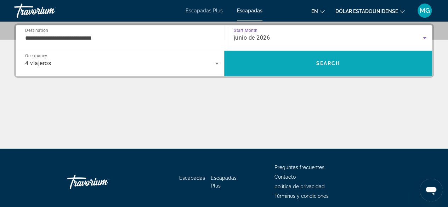
click at [330, 58] on span "Search" at bounding box center [328, 63] width 208 height 17
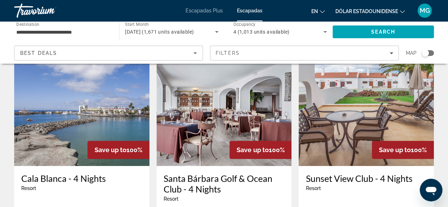
scroll to position [35, 0]
click at [225, 111] on img "Contenido principal" at bounding box center [224, 109] width 135 height 113
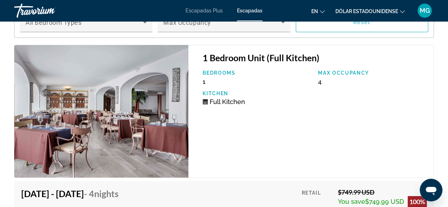
scroll to position [1382, 0]
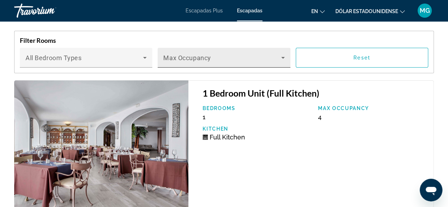
click at [280, 54] on icon "Contenido principal" at bounding box center [283, 58] width 9 height 9
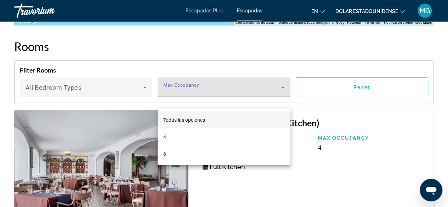
scroll to position [1312, 0]
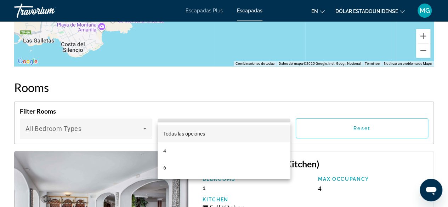
click at [228, 134] on mat-option "Todas las opciones" at bounding box center [224, 133] width 133 height 17
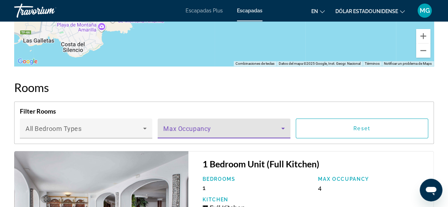
click at [284, 124] on icon "Contenido principal" at bounding box center [283, 128] width 9 height 9
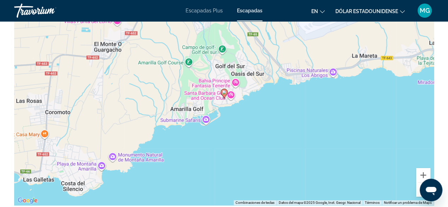
scroll to position [1170, 0]
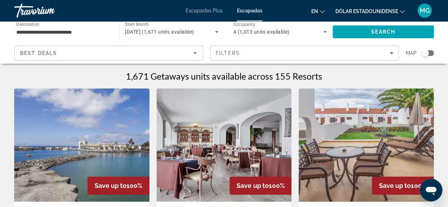
click at [199, 51] on icon "Sort by" at bounding box center [195, 53] width 9 height 9
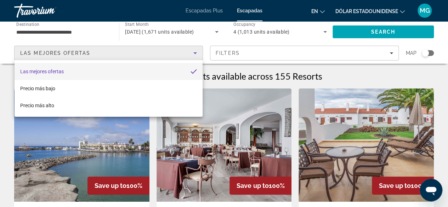
click at [394, 54] on div at bounding box center [224, 103] width 448 height 207
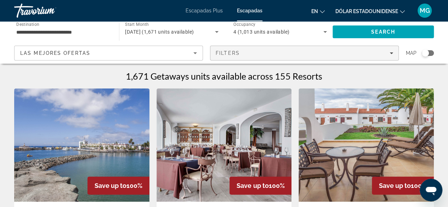
click at [393, 52] on span "Filters" at bounding box center [305, 53] width 188 height 17
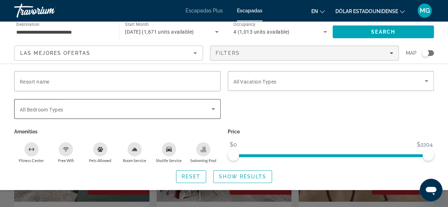
click at [211, 110] on icon "Search widget" at bounding box center [213, 109] width 9 height 9
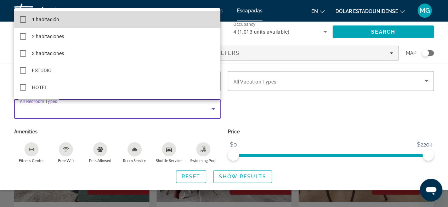
click at [23, 20] on mat-pseudo-checkbox at bounding box center [23, 19] width 6 height 6
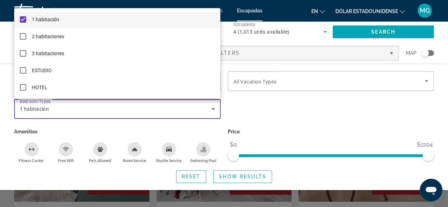
click at [297, 103] on div at bounding box center [224, 103] width 448 height 207
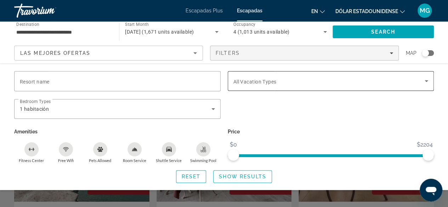
click at [426, 80] on icon "Search widget" at bounding box center [427, 81] width 9 height 9
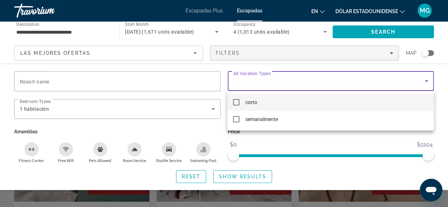
click at [426, 80] on div at bounding box center [224, 103] width 448 height 207
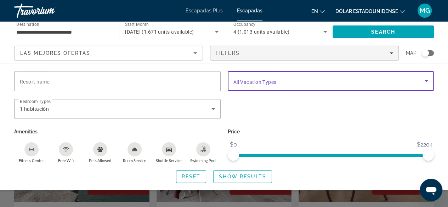
click at [425, 80] on icon "Search widget" at bounding box center [427, 81] width 9 height 9
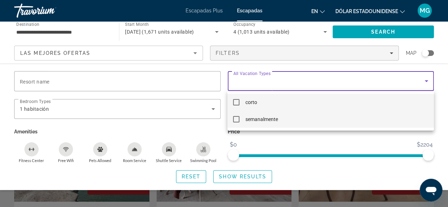
click at [235, 119] on mat-pseudo-checkbox at bounding box center [236, 119] width 6 height 6
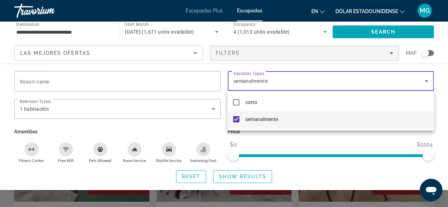
click at [442, 117] on div at bounding box center [224, 103] width 448 height 207
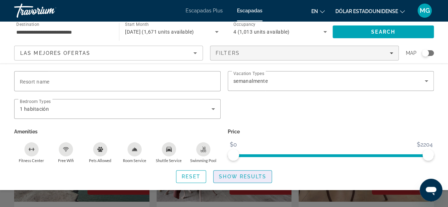
click at [231, 175] on span "Show Results" at bounding box center [243, 177] width 48 height 6
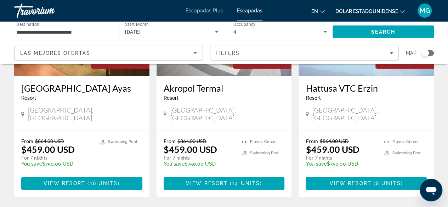
scroll to position [390, 0]
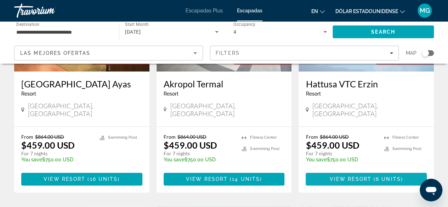
click at [375, 177] on span "( 6 units )" at bounding box center [388, 180] width 32 height 6
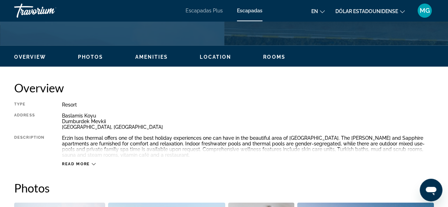
scroll to position [308, 0]
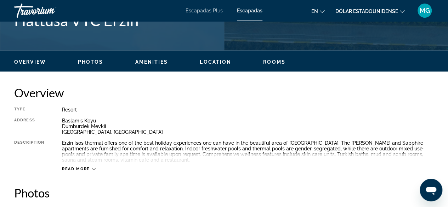
click at [93, 169] on icon "Contenido principal" at bounding box center [94, 169] width 4 height 2
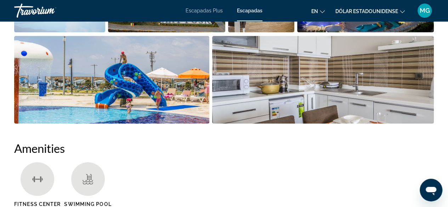
scroll to position [556, 0]
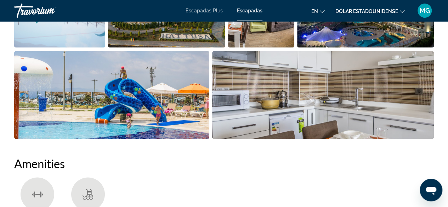
click at [299, 97] on img "Open full-screen image slider" at bounding box center [323, 95] width 222 height 88
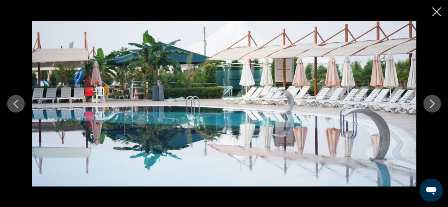
click at [432, 99] on button "Next image" at bounding box center [433, 104] width 18 height 18
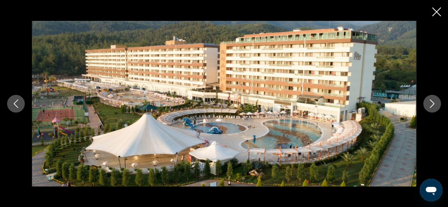
click at [432, 99] on button "Next image" at bounding box center [433, 104] width 18 height 18
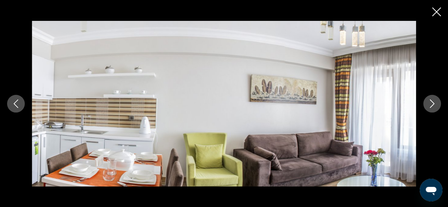
click at [434, 110] on button "Next image" at bounding box center [433, 104] width 18 height 18
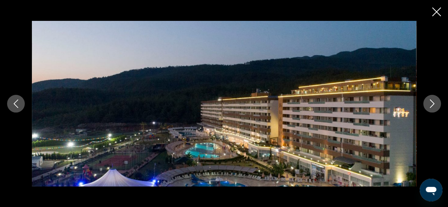
click at [430, 100] on icon "Next image" at bounding box center [432, 104] width 5 height 9
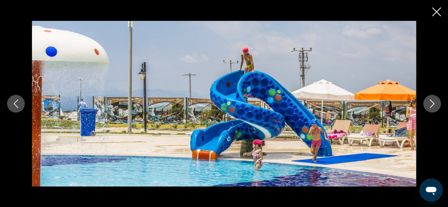
click at [430, 100] on icon "Next image" at bounding box center [432, 104] width 9 height 9
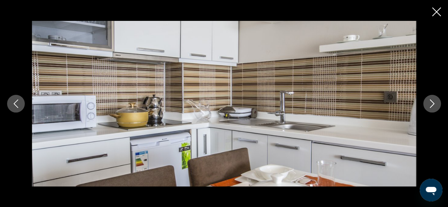
click at [438, 12] on icon "Close slideshow" at bounding box center [436, 11] width 9 height 9
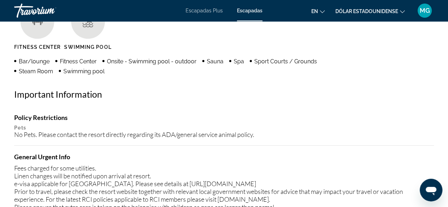
scroll to position [733, 0]
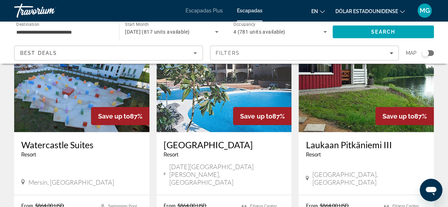
scroll to position [567, 0]
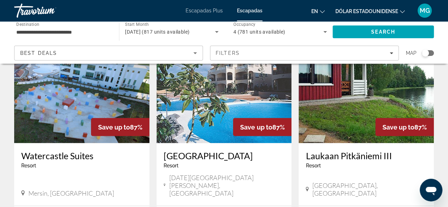
click at [206, 98] on img "Contenido principal" at bounding box center [224, 86] width 135 height 113
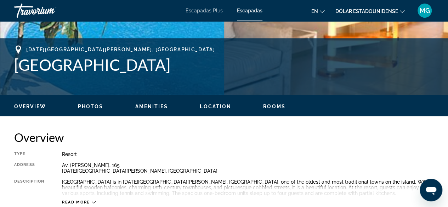
scroll to position [248, 0]
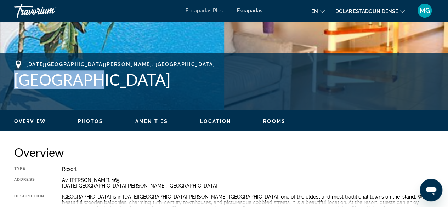
drag, startPoint x: 62, startPoint y: 77, endPoint x: 19, endPoint y: 73, distance: 43.0
click at [19, 73] on h1 "Golf Park" at bounding box center [224, 80] width 420 height 18
copy h1 "Golf Park"
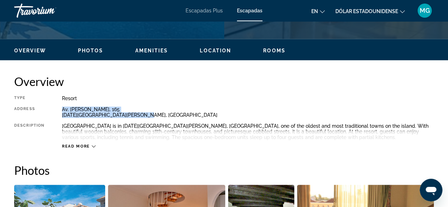
drag, startPoint x: 138, startPoint y: 112, endPoint x: 62, endPoint y: 107, distance: 75.3
click at [62, 107] on div "Av. J.M. Galván Bello, 165 San Miguel de Abona, Canary Islands" at bounding box center [248, 112] width 372 height 11
copy div "Av. J.M. Galván Bello, 165 San Miguel de Abona, Canary Isla"
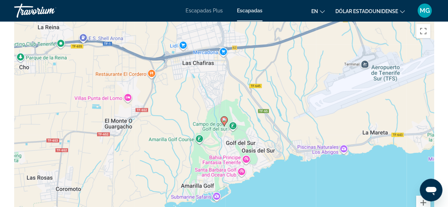
scroll to position [1028, 0]
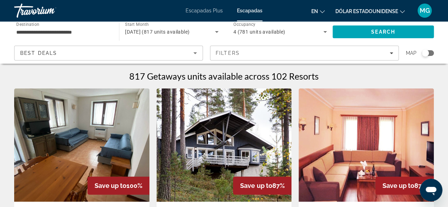
click at [326, 29] on icon "Search widget" at bounding box center [325, 32] width 9 height 9
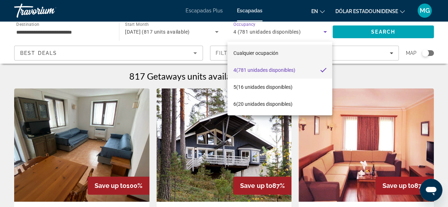
click at [270, 53] on font "Cualquier ocupación" at bounding box center [255, 53] width 45 height 6
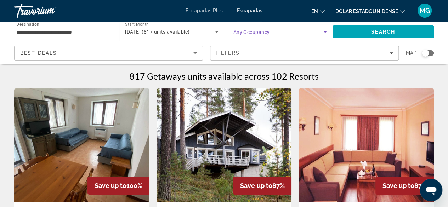
click at [323, 29] on icon "Search widget" at bounding box center [325, 32] width 9 height 9
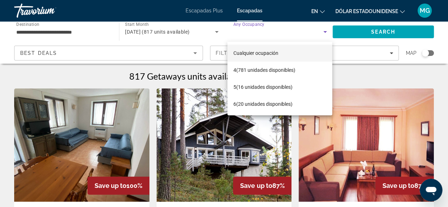
click at [323, 29] on div at bounding box center [224, 103] width 448 height 207
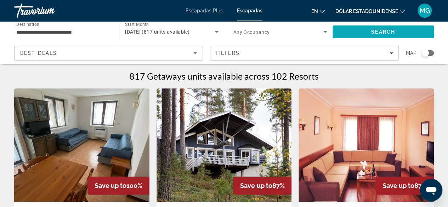
click at [368, 32] on span "Search" at bounding box center [383, 31] width 101 height 17
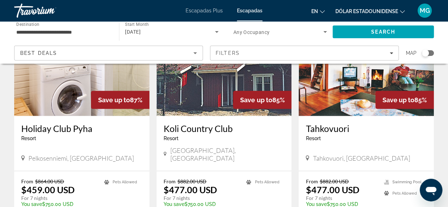
scroll to position [960, 0]
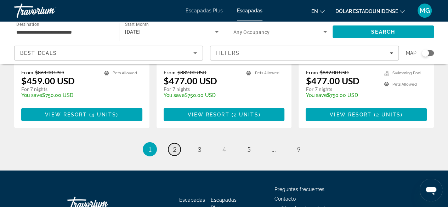
click at [175, 146] on span "2" at bounding box center [175, 150] width 4 height 8
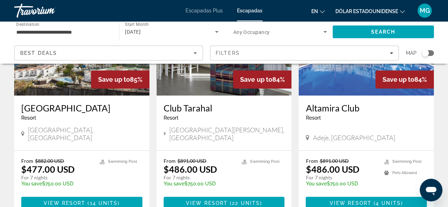
scroll to position [71, 0]
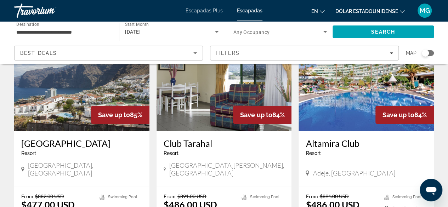
click at [83, 96] on img "Contenido principal" at bounding box center [81, 74] width 135 height 113
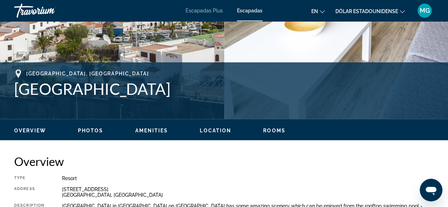
scroll to position [177, 0]
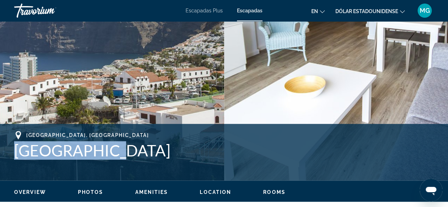
drag, startPoint x: 90, startPoint y: 152, endPoint x: 16, endPoint y: 149, distance: 73.8
click at [16, 149] on h1 "Vigilia Park" at bounding box center [224, 150] width 420 height 18
copy h1 "Vigilia Park"
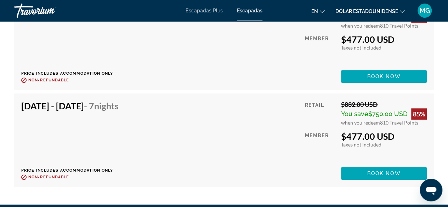
scroll to position [1666, 0]
